Goal: Information Seeking & Learning: Find specific page/section

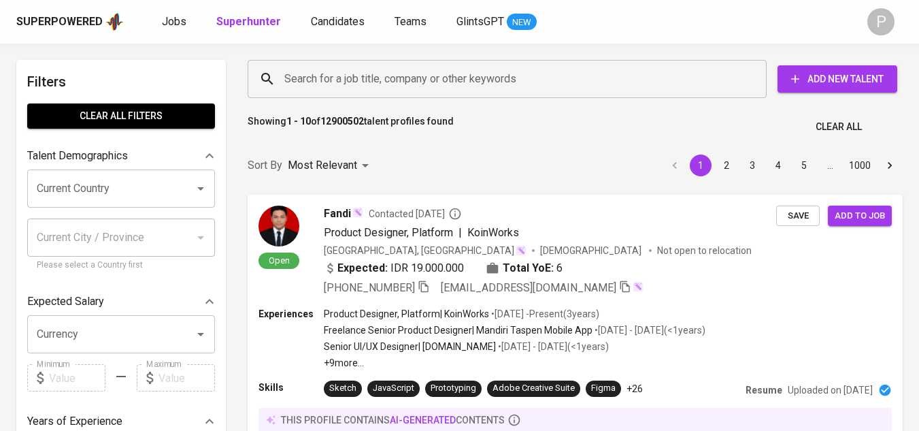
click at [464, 73] on input "Search for a job title, company or other keywords" at bounding box center [510, 79] width 459 height 26
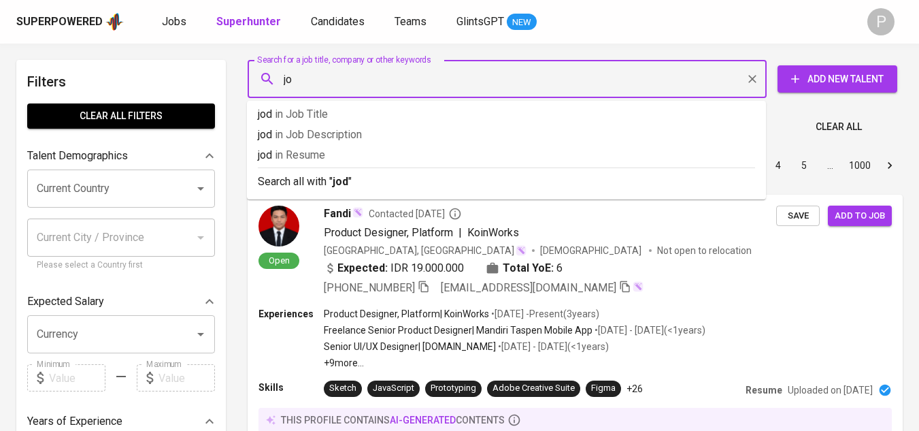
type input "j"
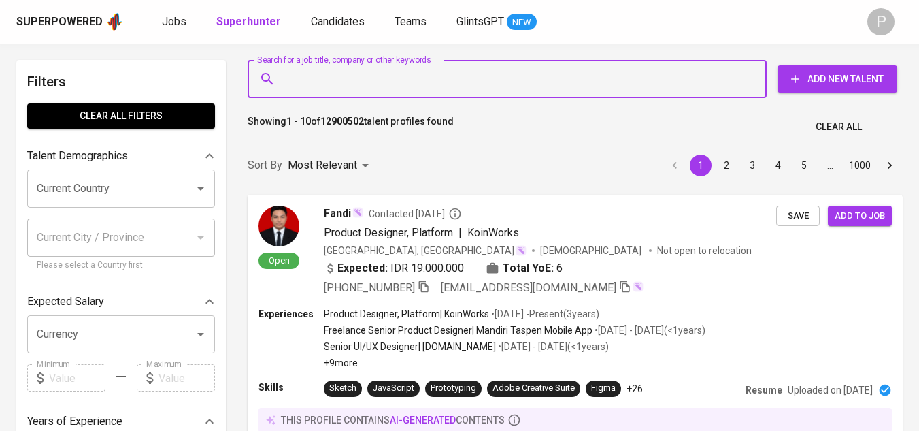
click at [453, 90] on input "Search for a job title, company or other keywords" at bounding box center [510, 79] width 459 height 26
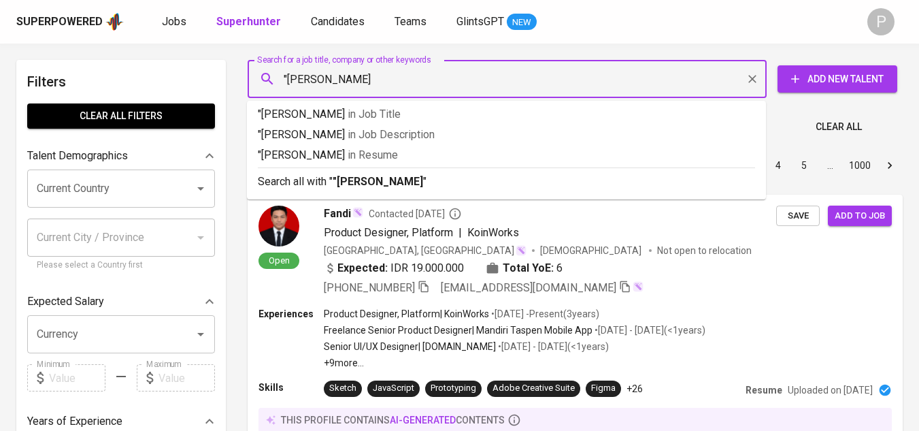
type input ""[PERSON_NAME]""
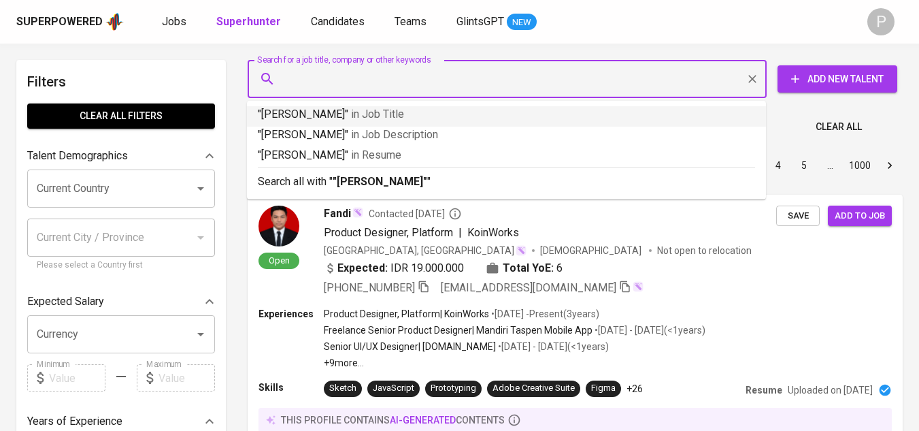
click at [353, 178] on div "Most Relevant" at bounding box center [331, 165] width 86 height 25
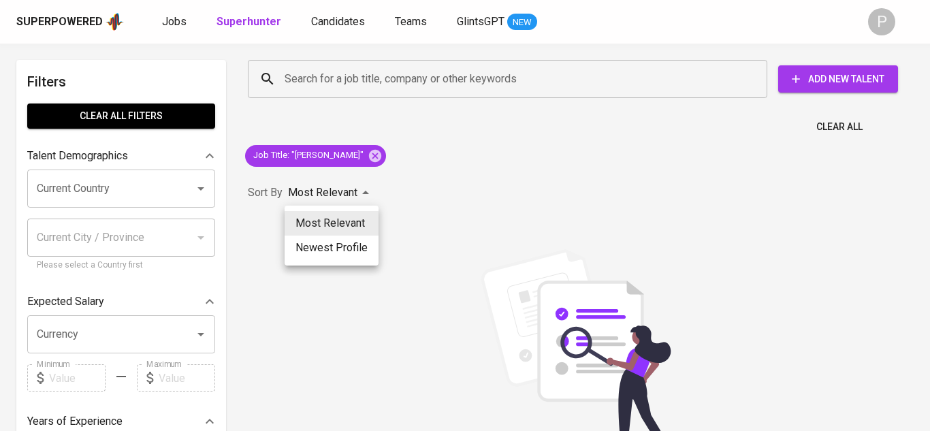
click at [585, 78] on div at bounding box center [465, 215] width 930 height 431
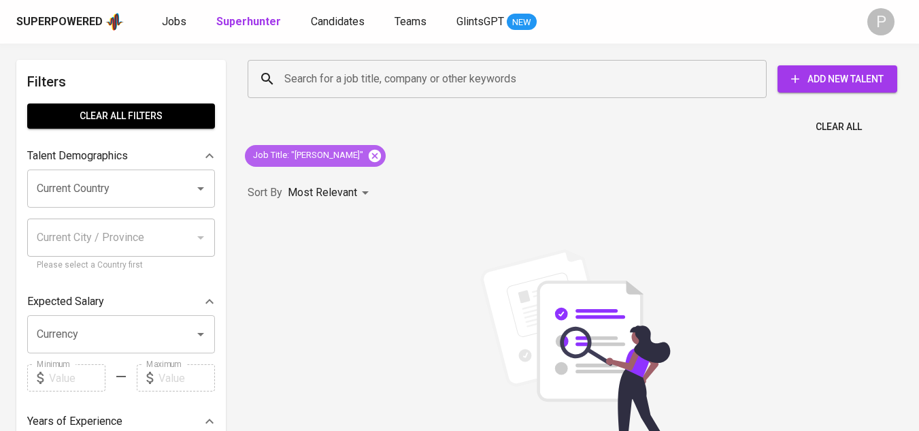
click at [369, 152] on icon at bounding box center [375, 155] width 12 height 12
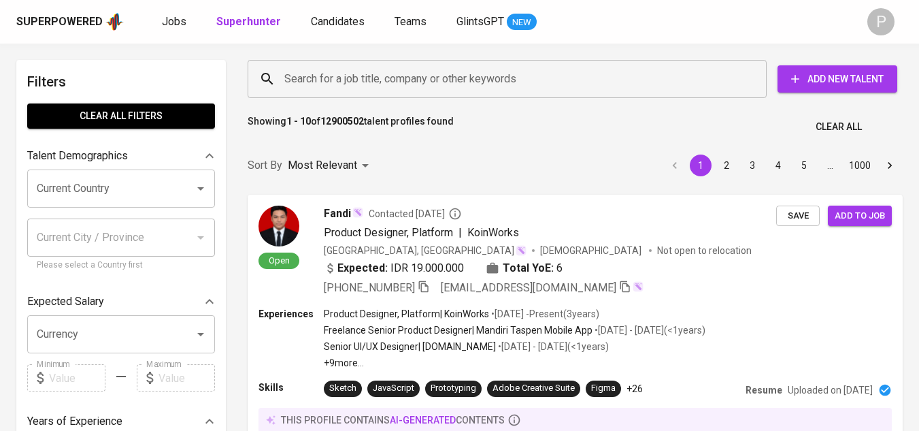
click at [338, 82] on input "Search for a job title, company or other keywords" at bounding box center [510, 79] width 459 height 26
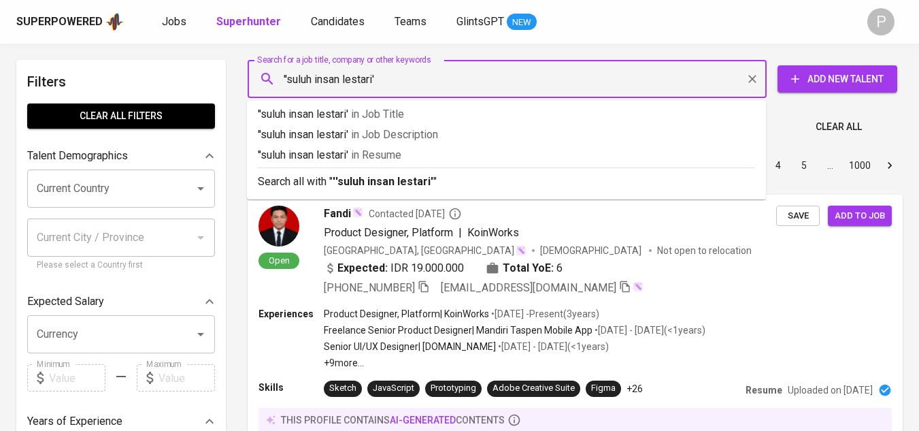
type input "''suluh insan lestari''"
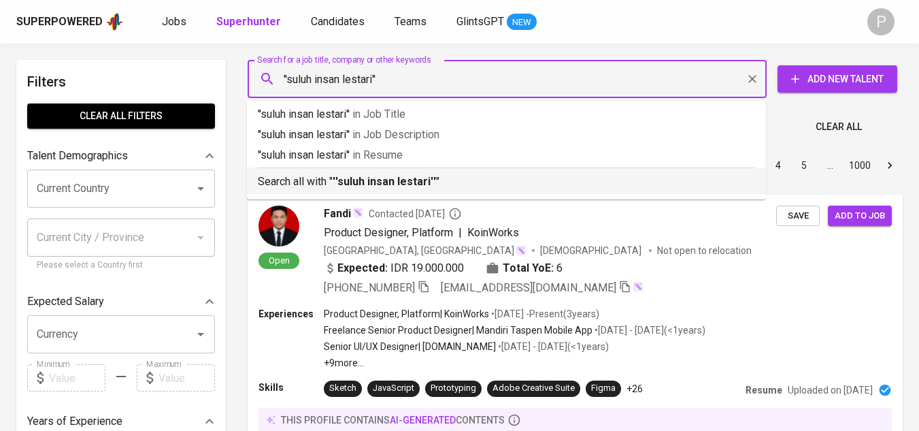
click at [411, 187] on b "''suluh insan lestari''" at bounding box center [384, 181] width 103 height 13
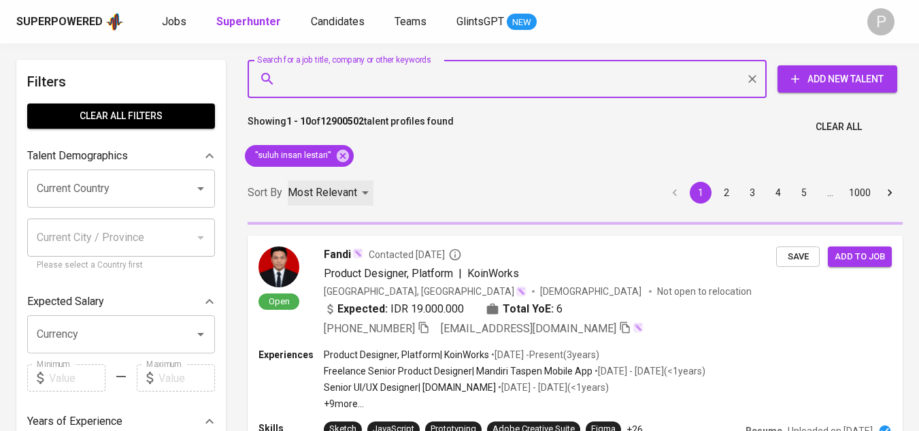
click at [357, 192] on div "Most Relevant" at bounding box center [331, 192] width 86 height 25
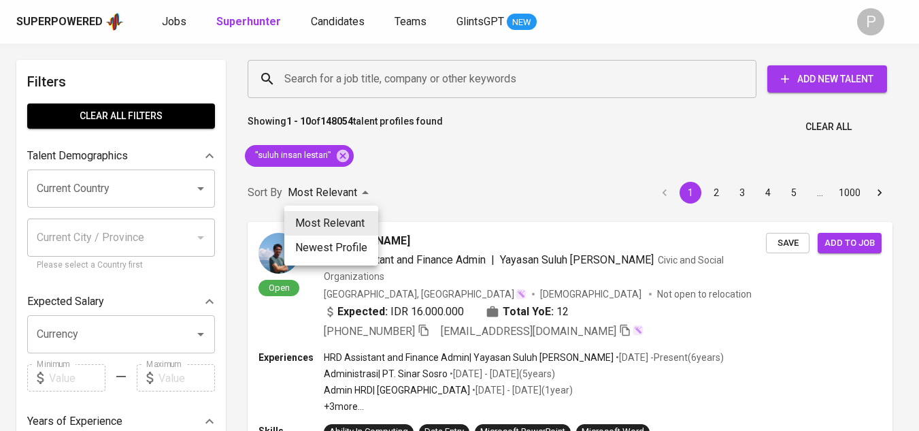
click at [365, 194] on div at bounding box center [459, 215] width 919 height 431
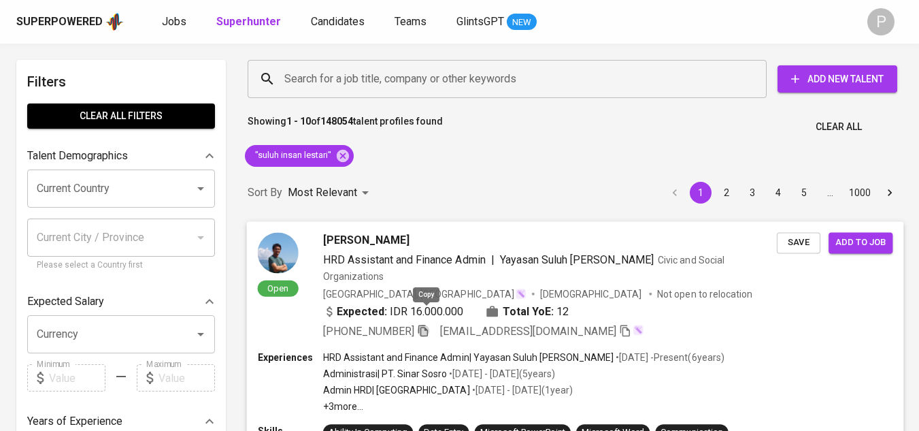
click at [426, 324] on icon "button" at bounding box center [423, 330] width 12 height 12
